Goal: Task Accomplishment & Management: Complete application form

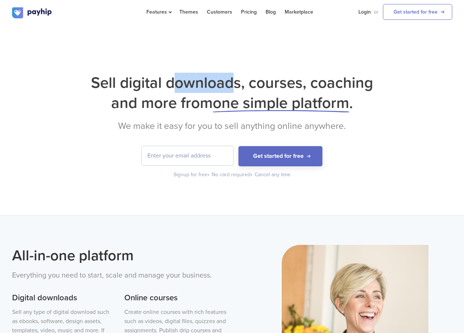
click at [235, 83] on h1 "Sell digital downloads, courses, coaching and more from one simple platform ." at bounding box center [232, 93] width 440 height 40
click at [288, 82] on h1 "Sell digital downloads, courses, coaching and more from one simple platform ." at bounding box center [232, 93] width 440 height 40
click at [270, 86] on h1 "Sell digital downloads, courses, coaching and more from one simple platform ." at bounding box center [232, 93] width 440 height 40
click at [113, 106] on h1 "Sell digital downloads, courses, coaching and more from one simple platform ." at bounding box center [232, 93] width 440 height 40
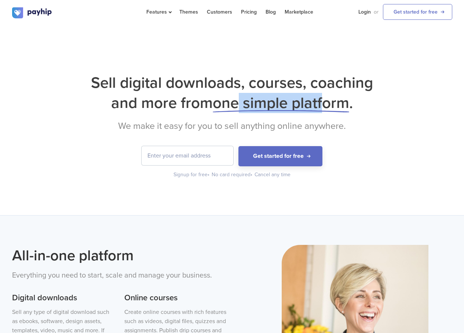
drag, startPoint x: 248, startPoint y: 108, endPoint x: 343, endPoint y: 106, distance: 95.0
click at [330, 109] on span "one simple platform" at bounding box center [281, 103] width 136 height 19
click at [438, 63] on div "Sell digital downloads, courses, coaching and more from one simple platform . W…" at bounding box center [232, 120] width 464 height 190
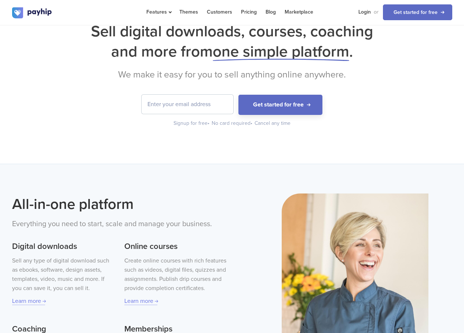
scroll to position [35, 0]
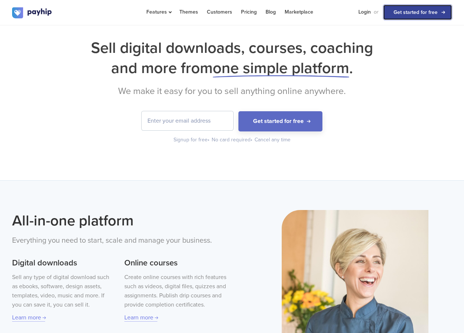
click at [419, 13] on link "Get started for free" at bounding box center [417, 12] width 69 height 16
click at [395, 14] on link "Get started for free" at bounding box center [417, 12] width 69 height 16
